Goal: Task Accomplishment & Management: Complete application form

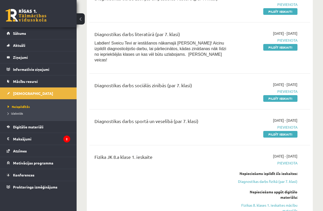
scroll to position [957, 0]
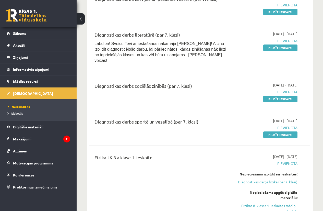
drag, startPoint x: 280, startPoint y: 131, endPoint x: 192, endPoint y: 29, distance: 134.4
click at [280, 131] on link "Pildīt ieskaiti" at bounding box center [280, 134] width 34 height 7
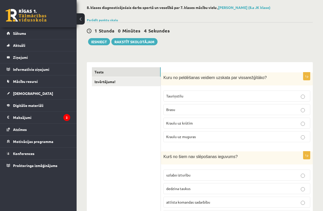
scroll to position [25, 0]
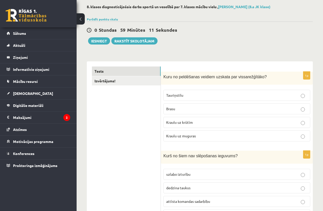
click at [229, 96] on p "Tauriņstilu" at bounding box center [236, 94] width 141 height 5
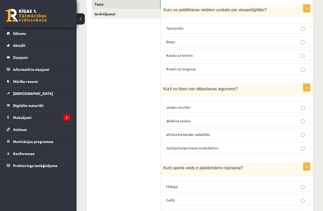
scroll to position [93, 0]
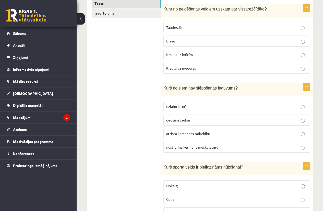
click at [209, 136] on span "attīsta komandas sadarbību" at bounding box center [188, 133] width 44 height 5
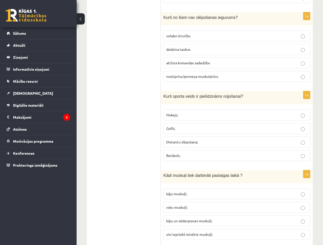
scroll to position [163, 0]
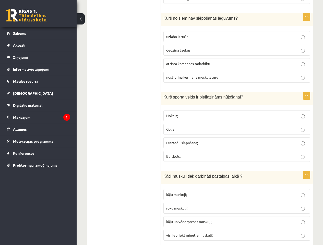
click at [224, 140] on label "Distanču slēpošana;" at bounding box center [237, 142] width 147 height 11
click at [199, 211] on p "kāju un vēderpreses muskuļi;" at bounding box center [236, 221] width 141 height 5
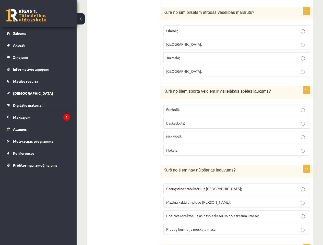
scroll to position [406, 0]
click at [187, 60] on p "Jūrmalā;" at bounding box center [236, 57] width 141 height 5
click at [211, 108] on p "Futbolā;" at bounding box center [236, 109] width 141 height 5
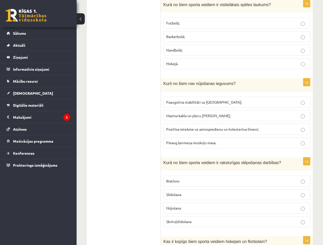
scroll to position [494, 0]
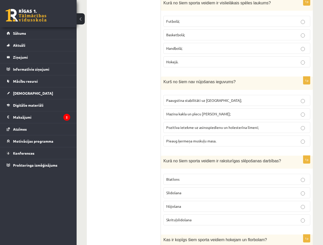
click at [195, 139] on span "Pieaug ķermeņa muskuļu masa." at bounding box center [191, 141] width 50 height 5
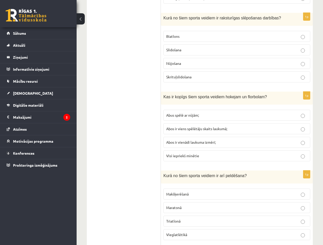
scroll to position [638, 0]
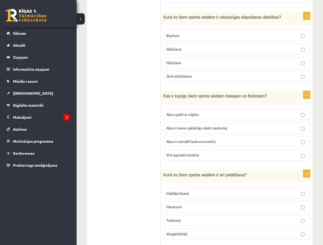
click at [192, 66] on label "Nūjošana" at bounding box center [237, 62] width 147 height 11
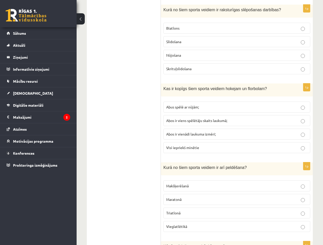
scroll to position [645, 0]
click at [181, 27] on p "Biatlons" at bounding box center [236, 28] width 141 height 5
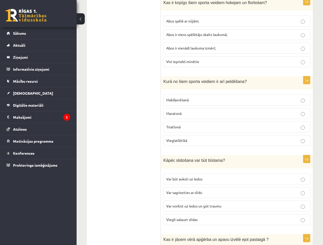
scroll to position [731, 0]
click at [198, 22] on span "Abus spēlē ar nūjām;" at bounding box center [182, 21] width 33 height 5
click at [178, 129] on span "Triatlonā" at bounding box center [173, 127] width 14 height 5
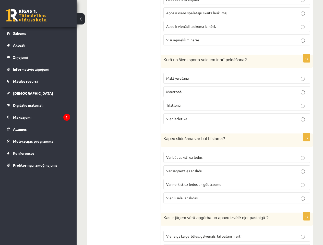
scroll to position [753, 0]
click at [188, 184] on span "Var norkist uz ledus un gūt traumu" at bounding box center [193, 184] width 55 height 5
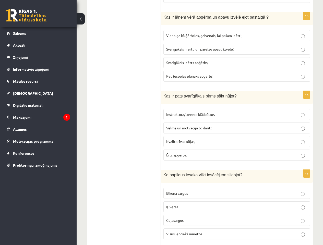
scroll to position [955, 0]
click at [191, 46] on label "Svarīgākais ir ērtu un pareizu apavu izvēle;" at bounding box center [237, 48] width 147 height 11
drag, startPoint x: 187, startPoint y: 124, endPoint x: 181, endPoint y: 128, distance: 6.5
click at [179, 128] on span "Vēlme un motvācija to darīt;" at bounding box center [188, 127] width 45 height 5
click at [180, 211] on label "Visus iepriekš minētos" at bounding box center [237, 233] width 147 height 11
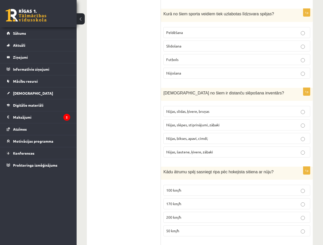
scroll to position [1193, 0]
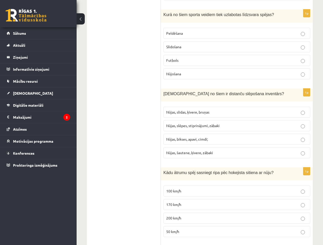
click at [167, 53] on fieldset "Peldēšana Slidošana Futbols Nūjošana" at bounding box center [237, 53] width 147 height 56
click at [174, 51] on label "Slidošana" at bounding box center [237, 46] width 147 height 11
click at [184, 130] on label "Nūjas, slēpes, stiprinājumi, zābaki" at bounding box center [237, 125] width 147 height 11
click at [182, 211] on p "200 km/h" at bounding box center [236, 218] width 141 height 5
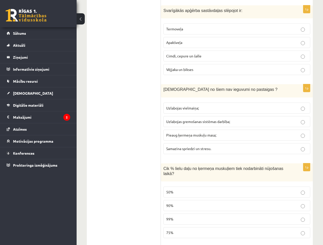
scroll to position [1435, 0]
click at [180, 203] on p "90%" at bounding box center [236, 205] width 141 height 5
click at [191, 139] on label "Pieaug ķermeņa muskuļu masa;" at bounding box center [237, 135] width 147 height 11
click at [187, 34] on label "Termoveļa" at bounding box center [237, 28] width 147 height 11
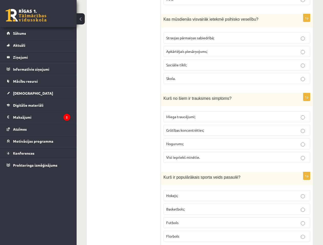
scroll to position [1667, 0]
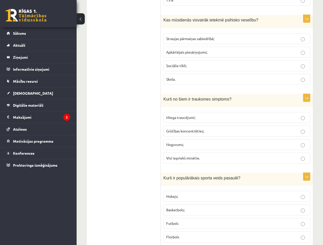
click at [192, 64] on label "Sociālie tīkli;" at bounding box center [237, 65] width 147 height 11
click at [229, 156] on p "Visi iepriekš minētie." at bounding box center [236, 158] width 141 height 5
click at [221, 211] on p "Futbols" at bounding box center [236, 223] width 141 height 5
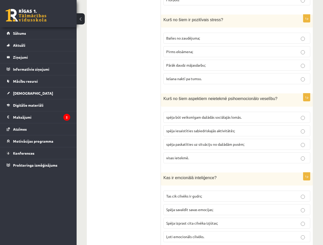
scroll to position [1905, 0]
click at [199, 50] on label "Pirms eksāmena;" at bounding box center [237, 51] width 147 height 11
click at [181, 155] on span "visas ietekmē." at bounding box center [177, 157] width 23 height 5
click at [202, 207] on span "Spēja savaldīt savas emocijas;" at bounding box center [189, 209] width 47 height 5
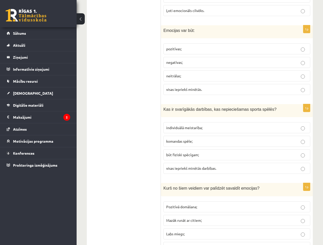
scroll to position [2131, 0]
click at [174, 87] on span "visas iepriekš minētās." at bounding box center [184, 89] width 36 height 5
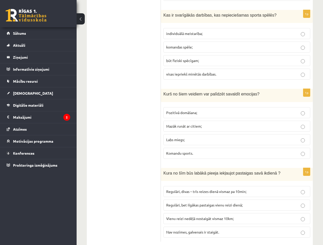
scroll to position [2226, 0]
click at [182, 72] on span "visas iepriekš minētās darbības." at bounding box center [191, 74] width 50 height 5
click at [183, 110] on p "Pozitīvā domāšana;" at bounding box center [236, 112] width 141 height 5
click at [182, 203] on p "Regulāri, bet ilgākas pastaigas vienu reizi dienā;" at bounding box center [236, 204] width 141 height 5
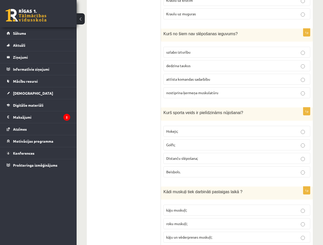
scroll to position [0, 0]
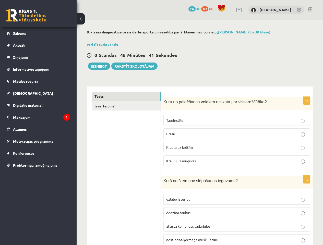
drag, startPoint x: 106, startPoint y: 68, endPoint x: 90, endPoint y: 76, distance: 17.7
click at [95, 69] on button "Iesniegt" at bounding box center [99, 66] width 22 height 7
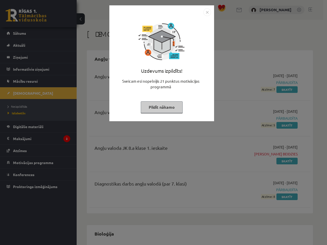
click at [209, 11] on img "Close" at bounding box center [207, 12] width 8 height 8
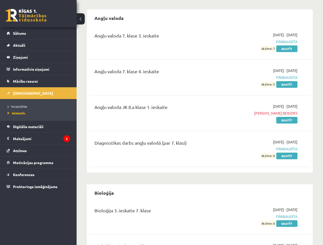
scroll to position [41, 0]
click at [26, 108] on span "Neizpildītās" at bounding box center [17, 107] width 19 height 4
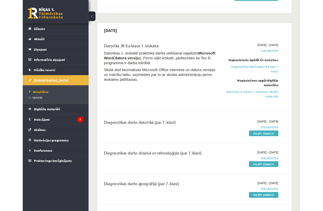
scroll to position [132, 0]
